Goal: Information Seeking & Learning: Understand process/instructions

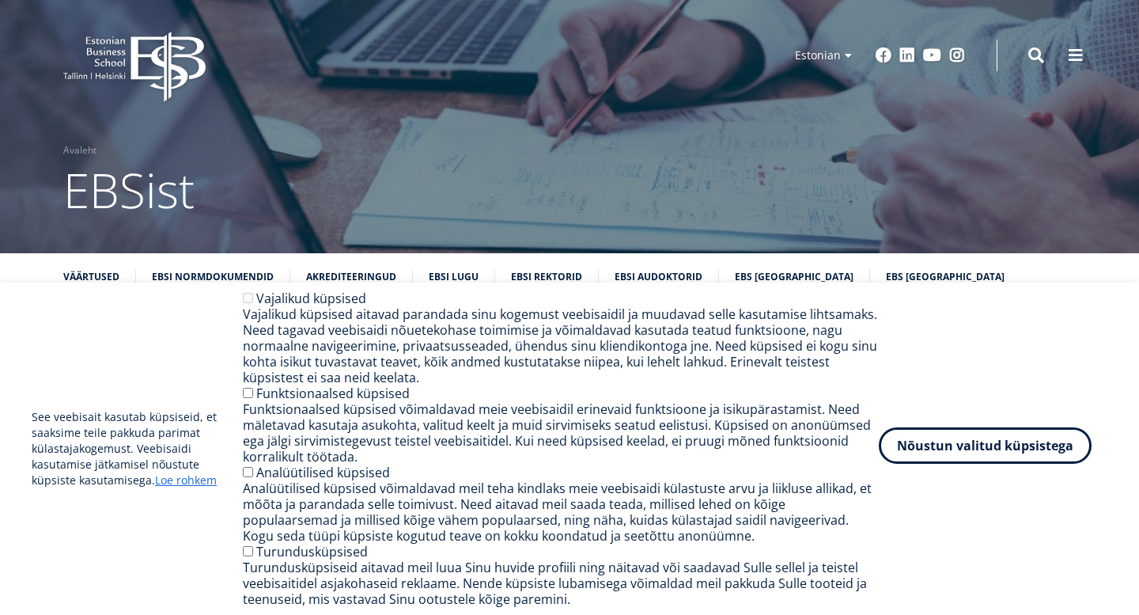
click at [1029, 449] on button "Nõustun valitud küpsistega" at bounding box center [985, 445] width 213 height 36
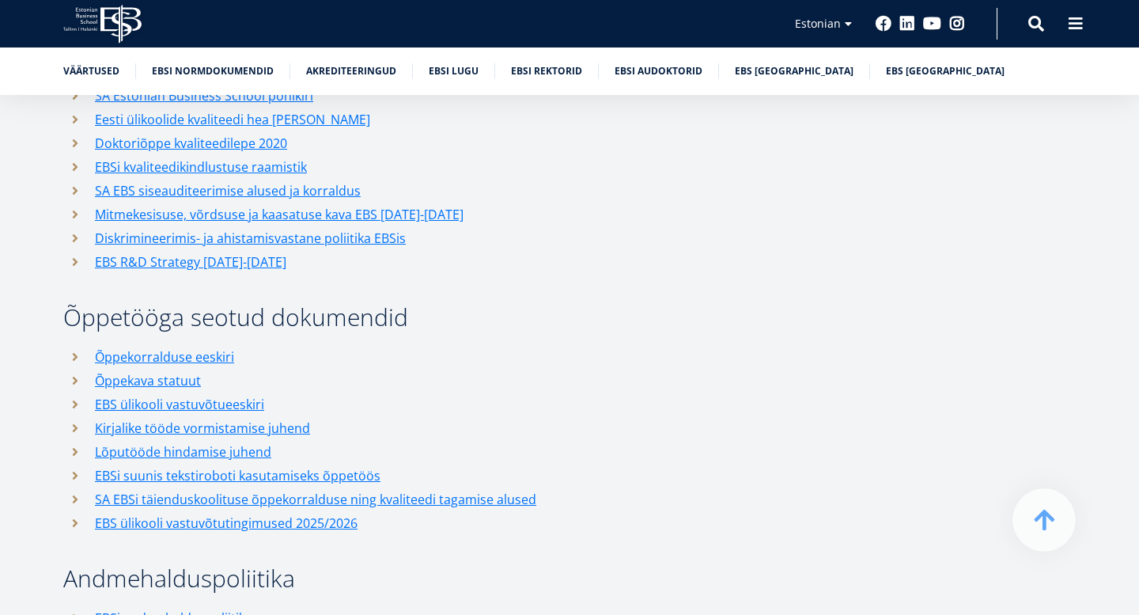
scroll to position [1966, 0]
click at [291, 414] on link "Kirjalike tööde vormistamise juhend" at bounding box center [202, 426] width 215 height 24
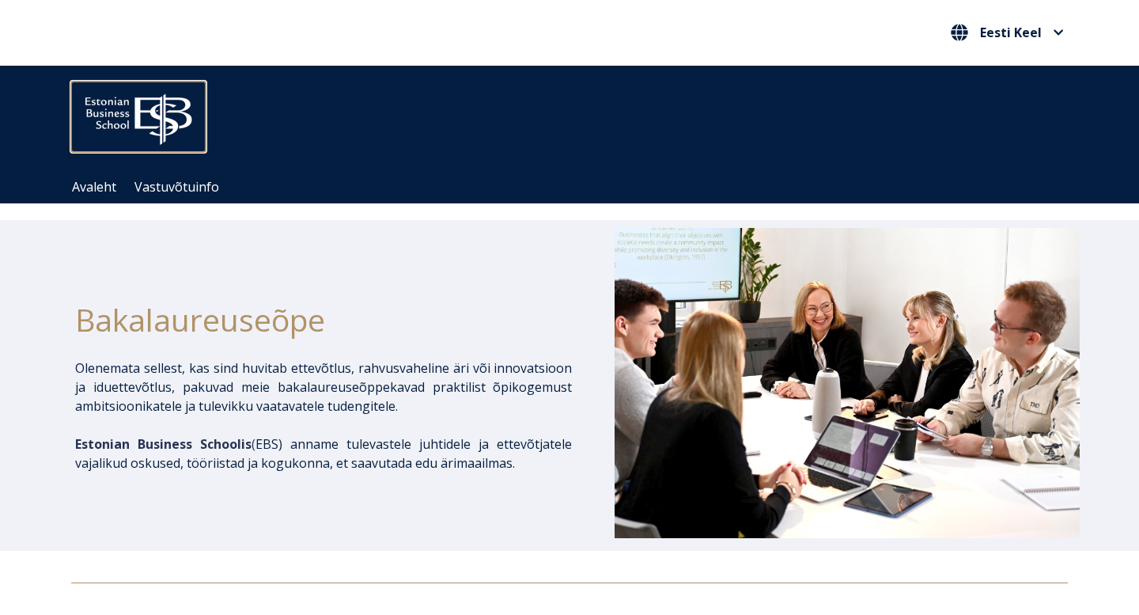
click at [138, 101] on img at bounding box center [138, 115] width 134 height 68
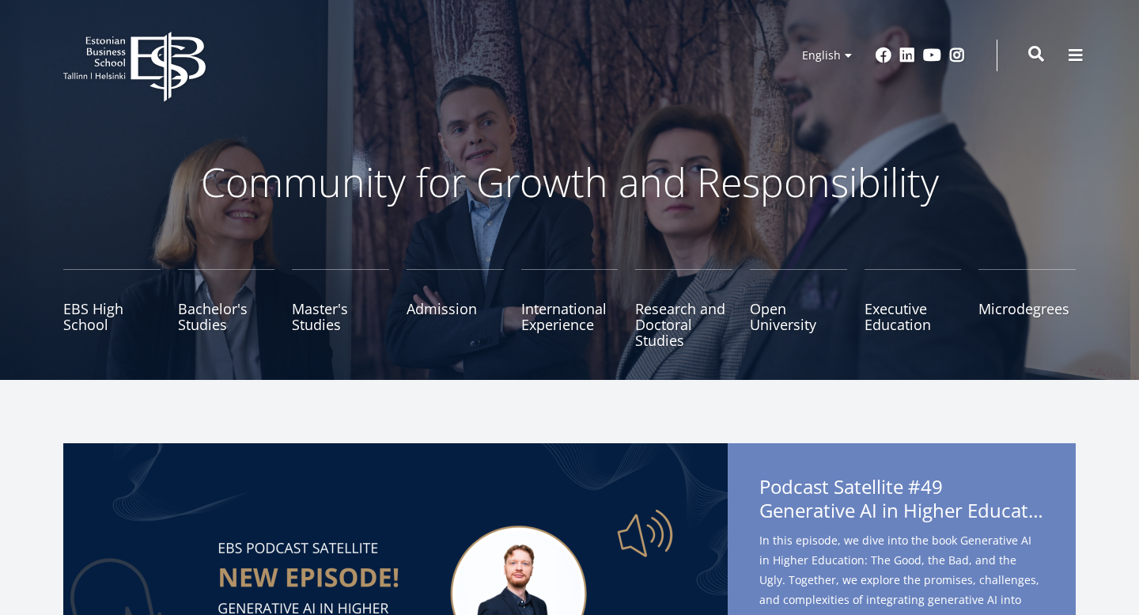
click at [1036, 56] on span at bounding box center [1036, 54] width 16 height 16
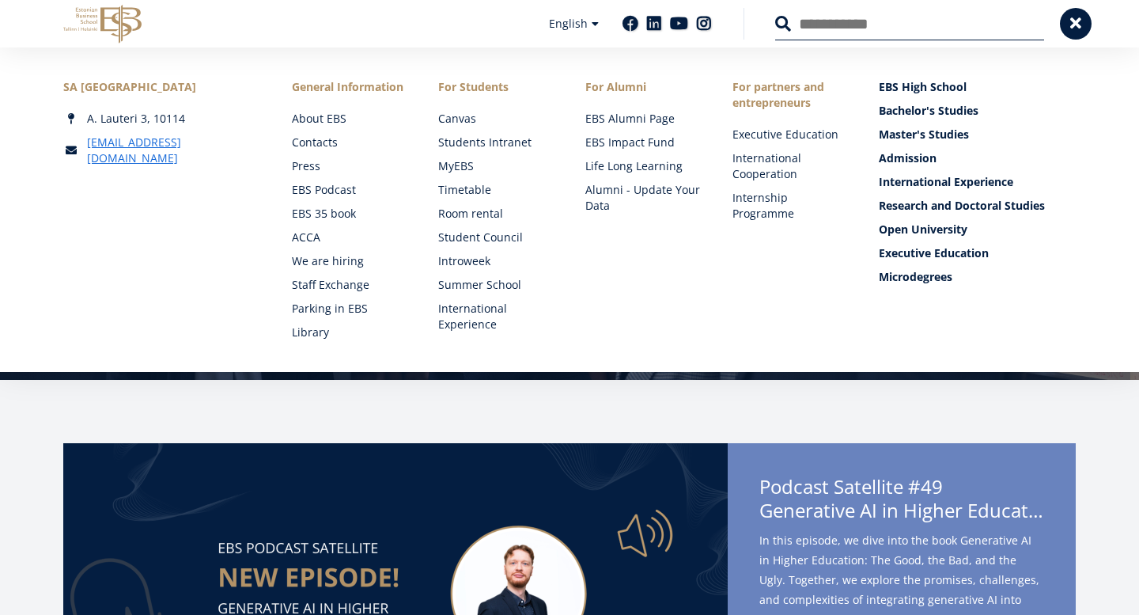
click at [848, 30] on input "Search" at bounding box center [909, 23] width 269 height 33
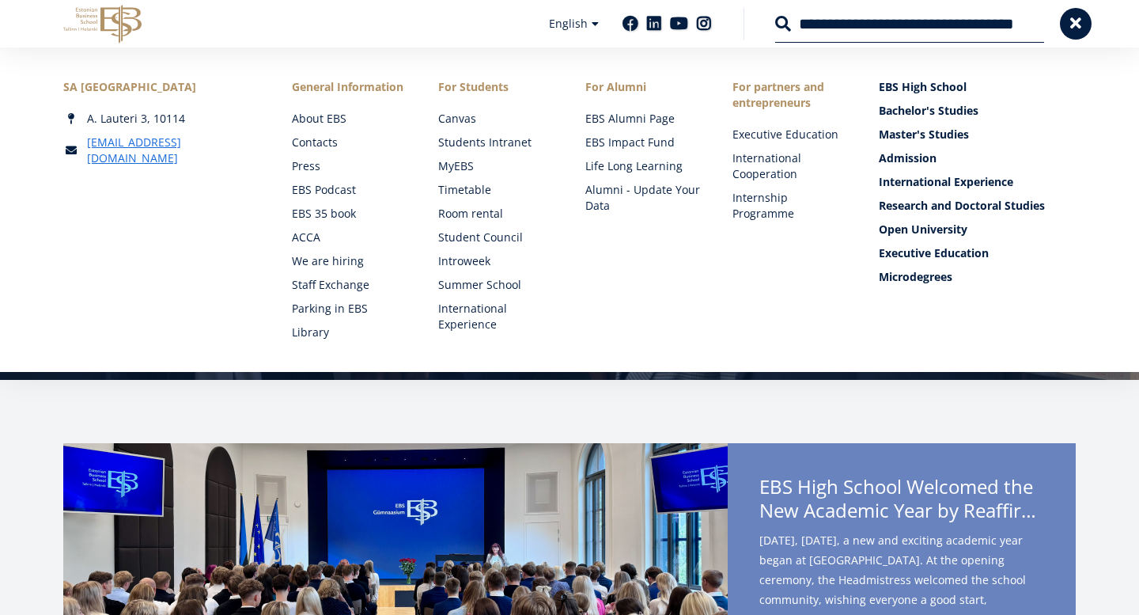
scroll to position [0, 24]
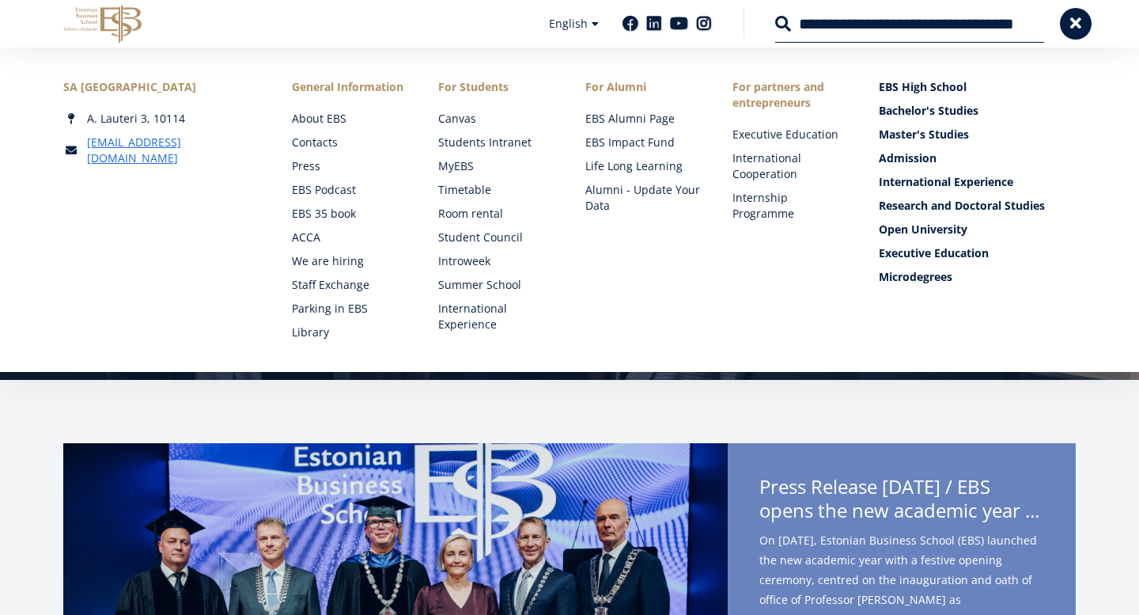
click at [935, 27] on input "**********" at bounding box center [909, 24] width 269 height 38
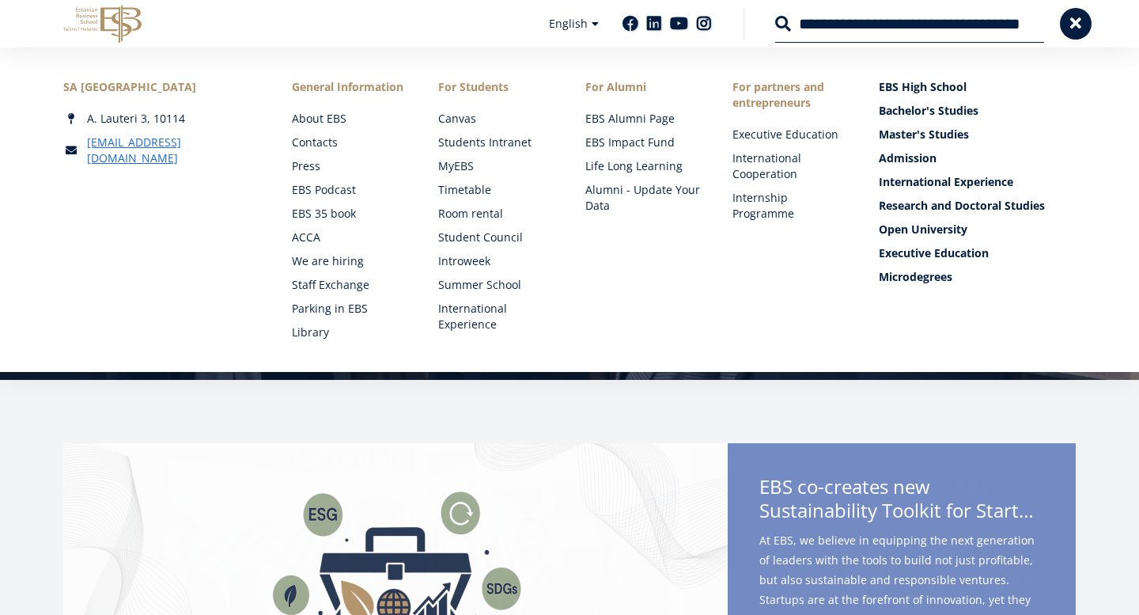
type input "**********"
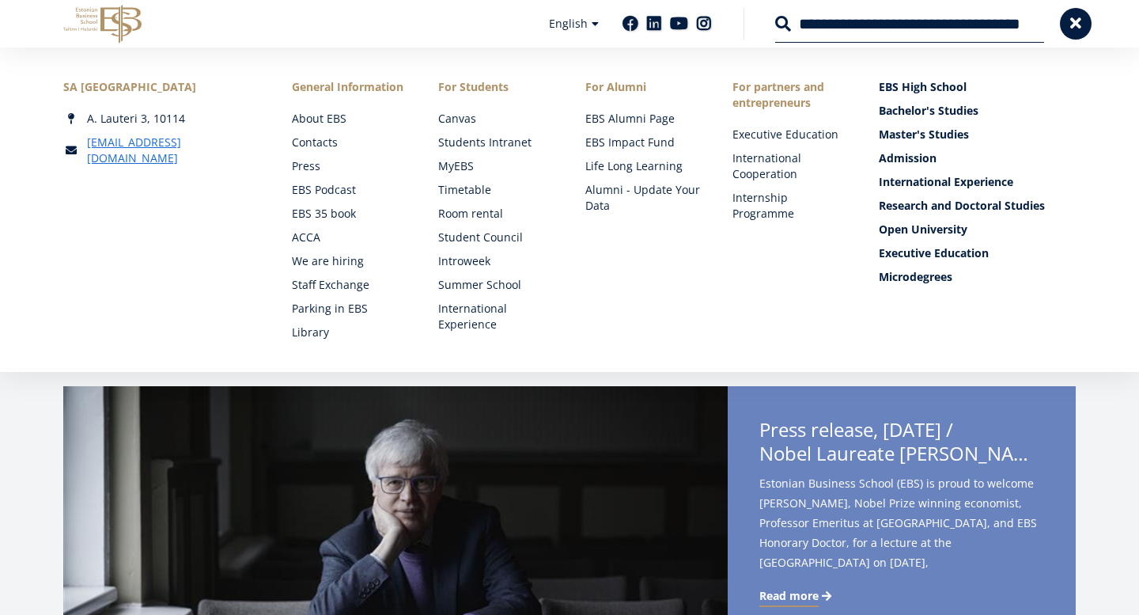
scroll to position [86, 0]
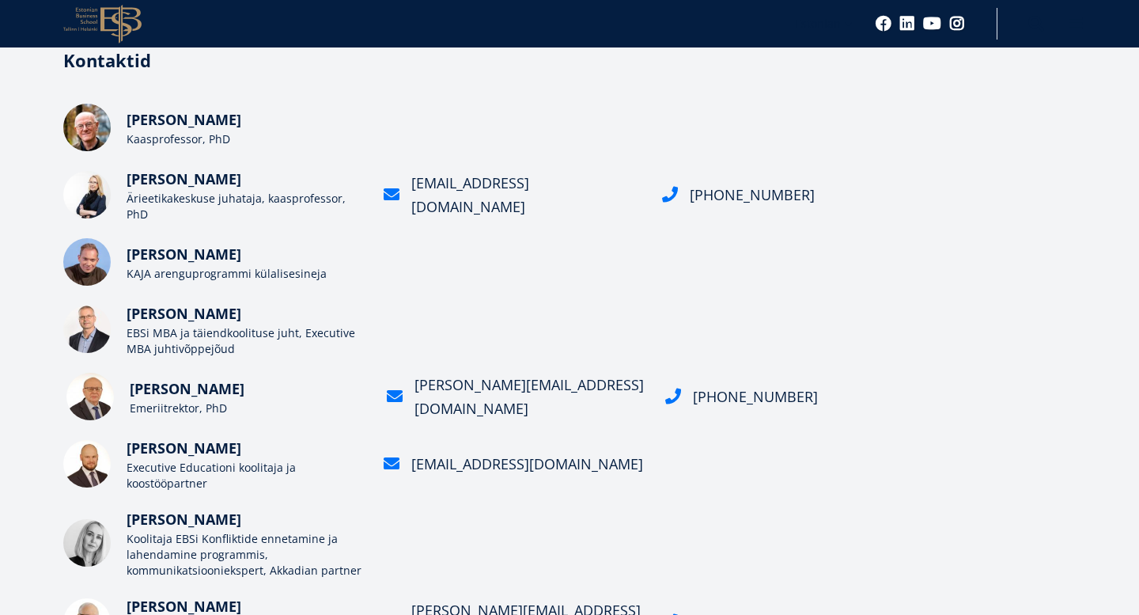
scroll to position [287, 0]
